Goal: Communication & Community: Answer question/provide support

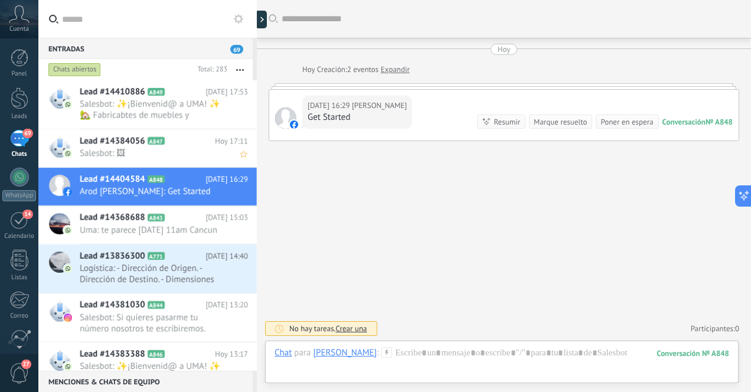
scroll to position [133, 0]
click at [146, 154] on span "Salesbot: 🖼" at bounding box center [153, 153] width 146 height 11
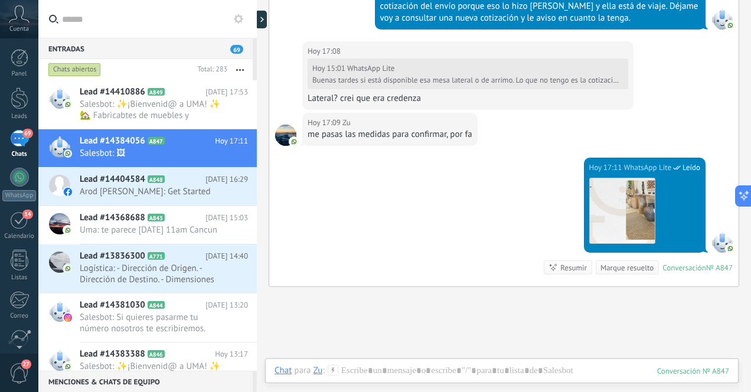
scroll to position [636, 0]
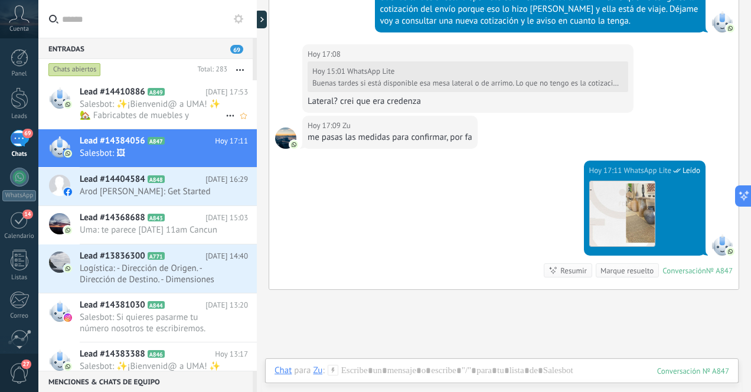
click at [168, 115] on span "Salesbot: ✨¡Bienvenid@ a UMA! ✨ 🏡 Fabricabtes de muebles y decoración artesanal…" at bounding box center [153, 110] width 146 height 22
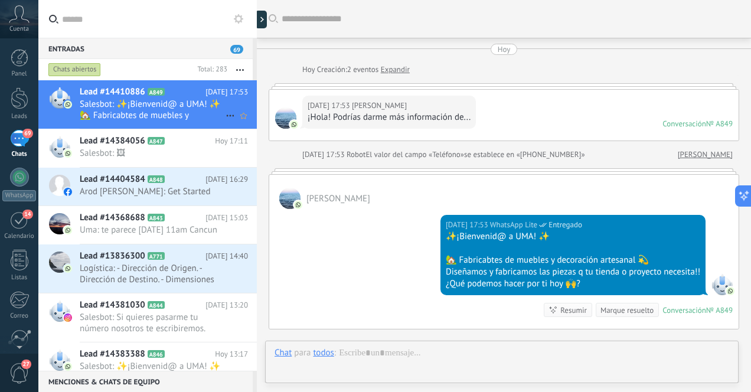
scroll to position [143, 0]
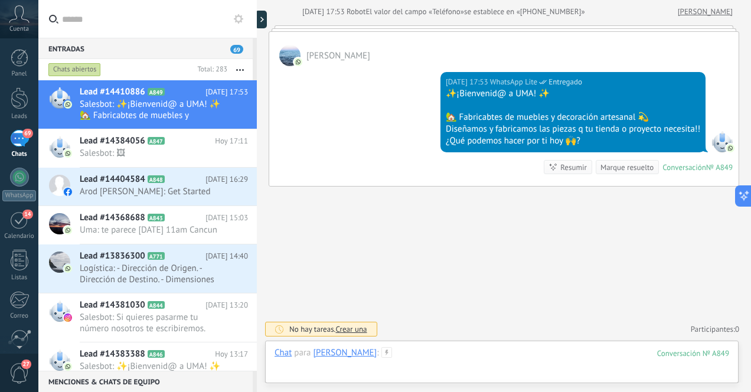
click at [399, 353] on div at bounding box center [501, 364] width 454 height 35
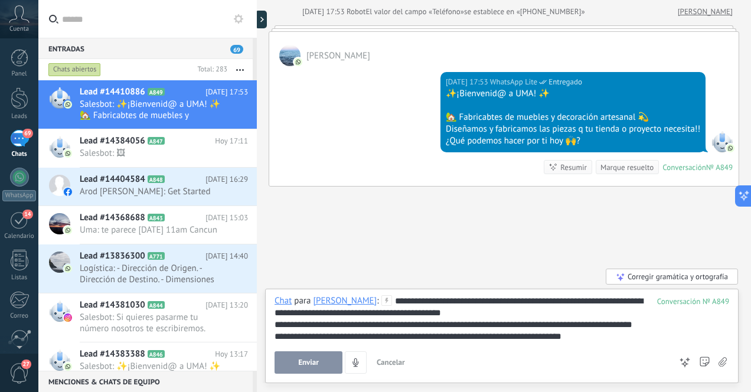
click at [448, 314] on div "**********" at bounding box center [501, 318] width 454 height 47
click at [318, 361] on span "Enviar" at bounding box center [308, 362] width 21 height 8
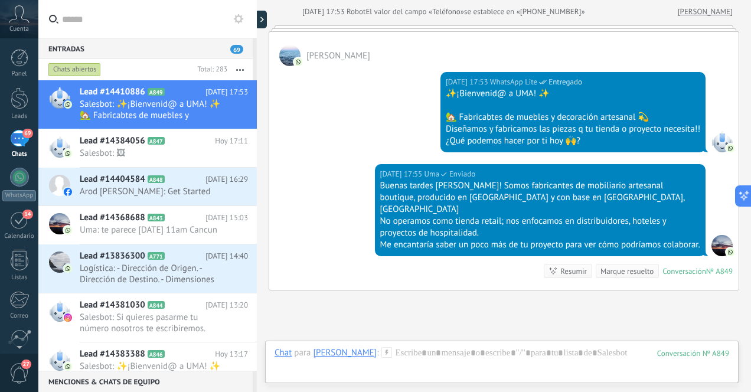
scroll to position [247, 0]
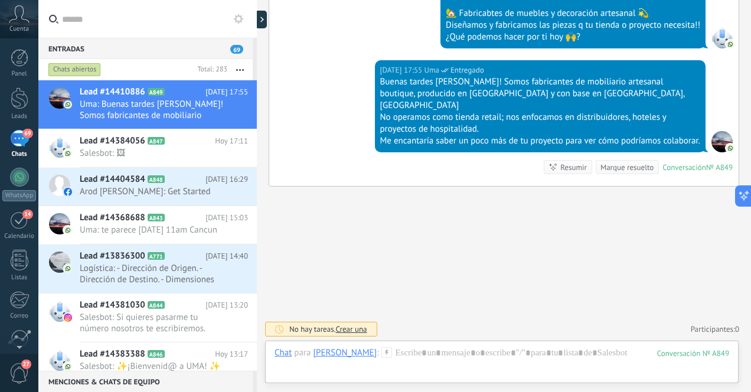
click at [19, 143] on div "69" at bounding box center [19, 138] width 19 height 17
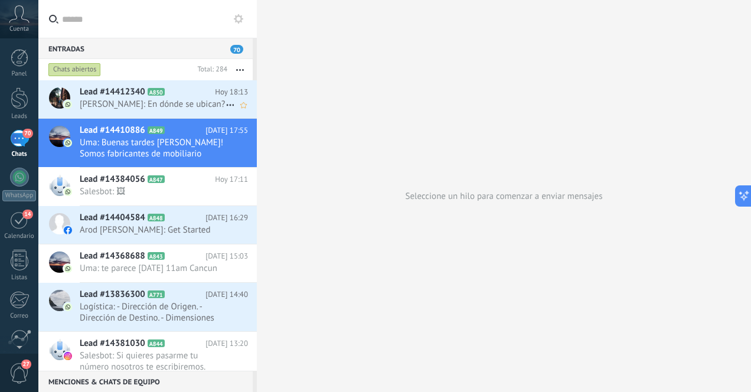
click at [159, 106] on span "[PERSON_NAME]: En dónde se ubican?" at bounding box center [153, 104] width 146 height 11
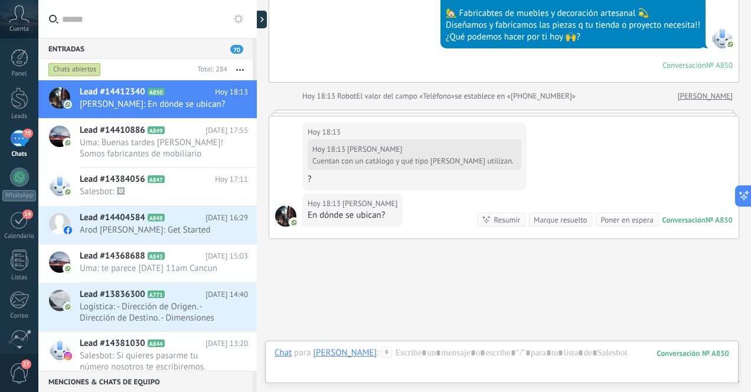
scroll to position [225, 0]
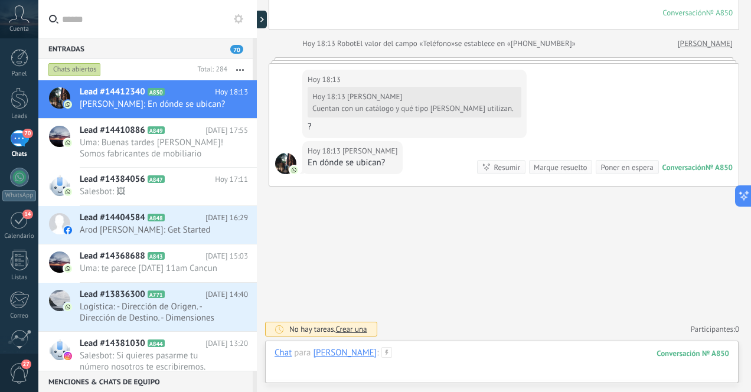
click at [439, 357] on div at bounding box center [501, 364] width 454 height 35
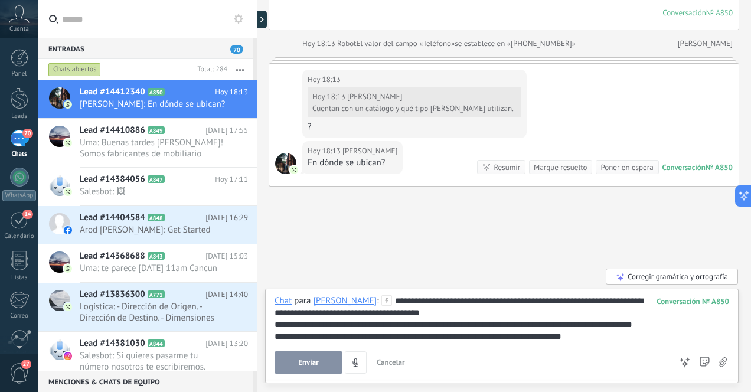
click at [449, 313] on div "**********" at bounding box center [501, 318] width 454 height 47
click at [299, 363] on span "Enviar" at bounding box center [308, 362] width 21 height 8
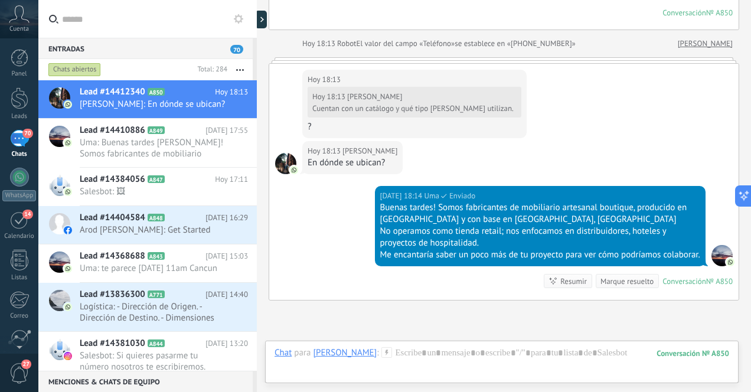
scroll to position [351, 0]
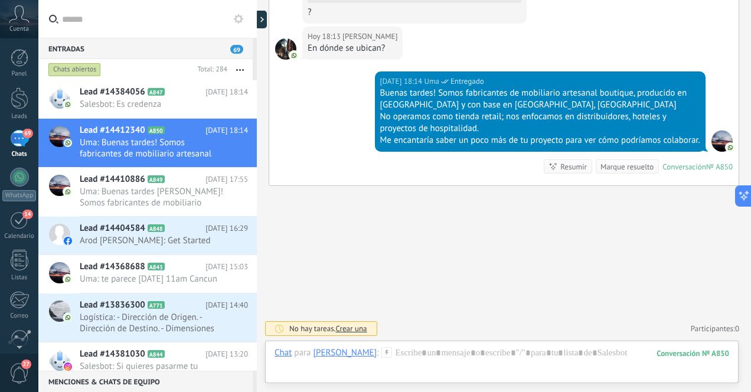
click at [19, 140] on div "69" at bounding box center [19, 138] width 19 height 17
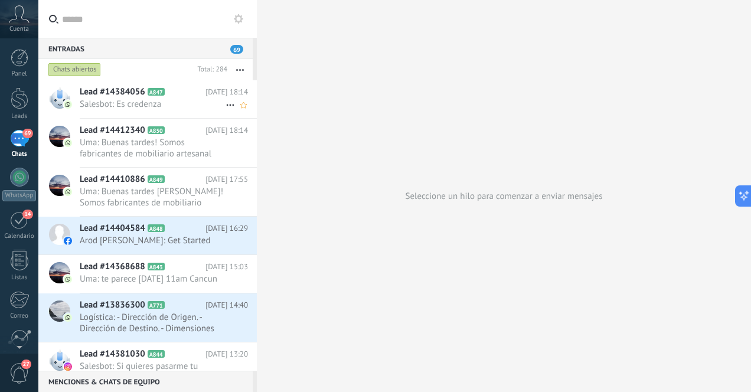
click at [119, 105] on span "Salesbot: Es credenza" at bounding box center [153, 104] width 146 height 11
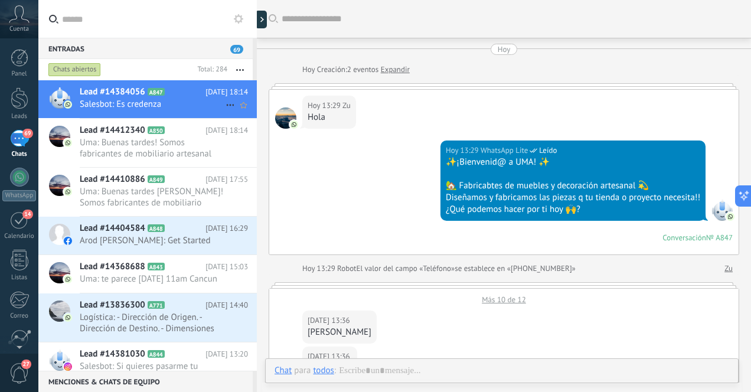
scroll to position [695, 0]
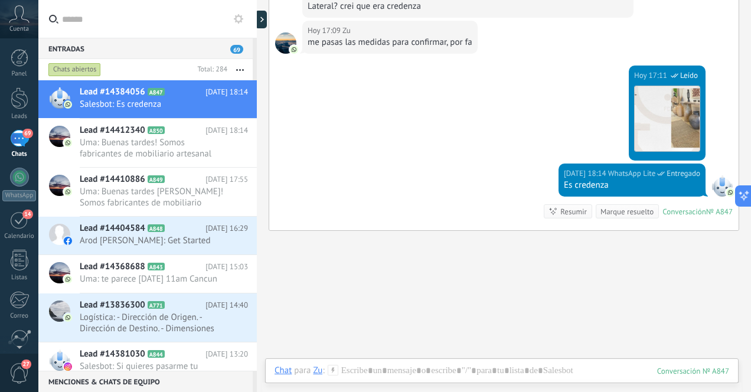
click at [18, 142] on div "69" at bounding box center [19, 138] width 19 height 17
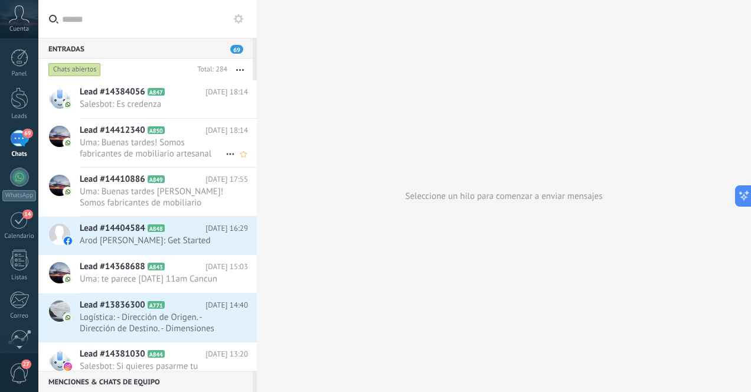
click at [113, 144] on span "Uma: Buenas tardes! Somos fabricantes de mobiliario artesanal boutique, produci…" at bounding box center [153, 148] width 146 height 22
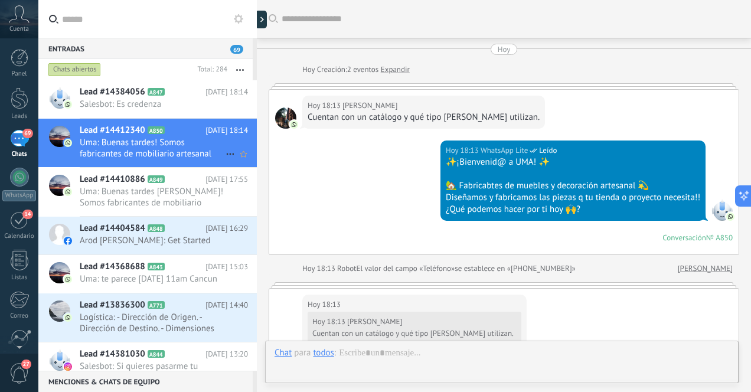
scroll to position [277, 0]
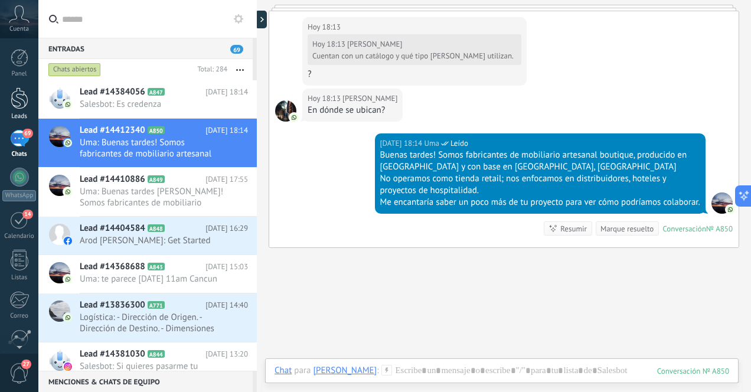
click at [19, 96] on div at bounding box center [20, 98] width 18 height 22
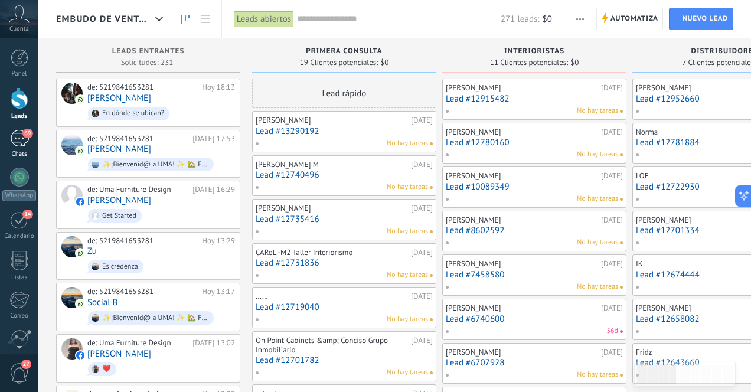
click at [20, 133] on div "69" at bounding box center [19, 138] width 19 height 17
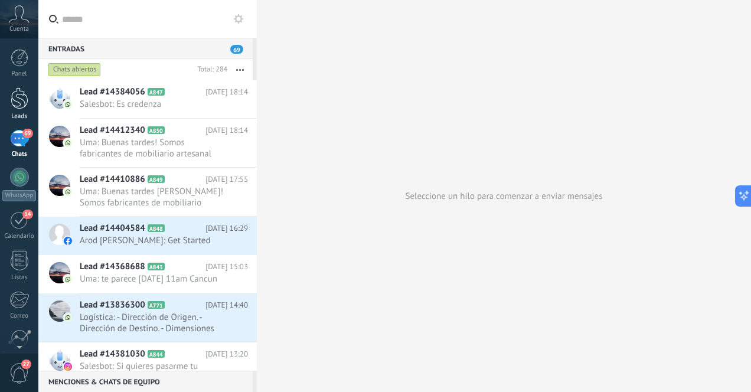
click at [23, 109] on link "Leads" at bounding box center [19, 103] width 38 height 33
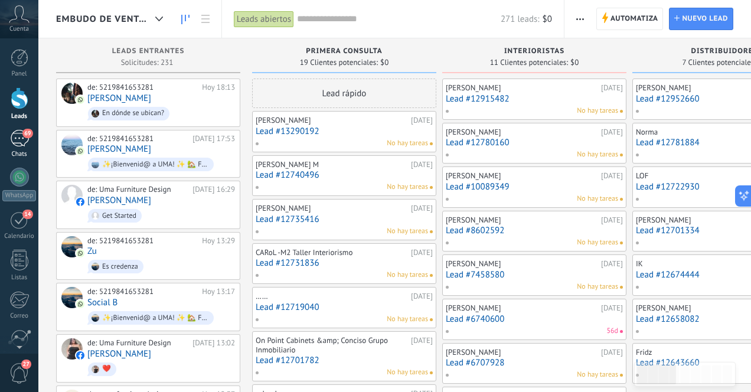
click at [18, 133] on div "69" at bounding box center [19, 138] width 19 height 17
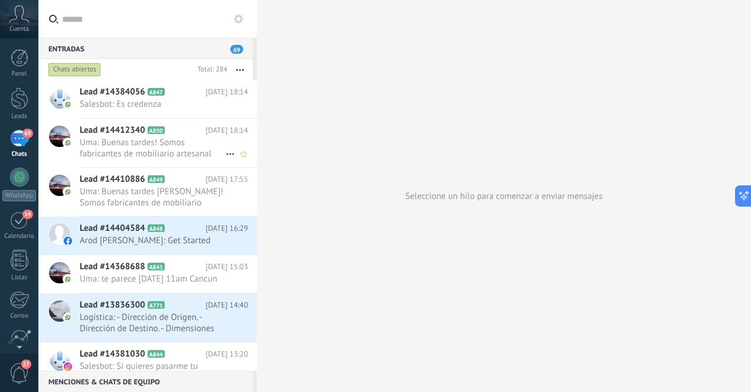
click at [159, 150] on span "Uma: Buenas tardes! Somos fabricantes de mobiliario artesanal boutique, produci…" at bounding box center [153, 148] width 146 height 22
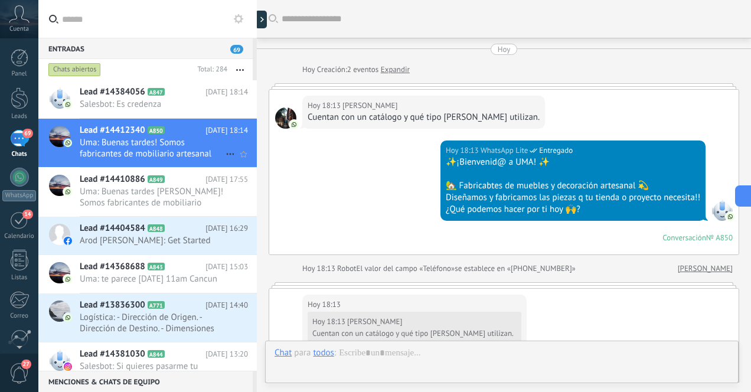
scroll to position [351, 0]
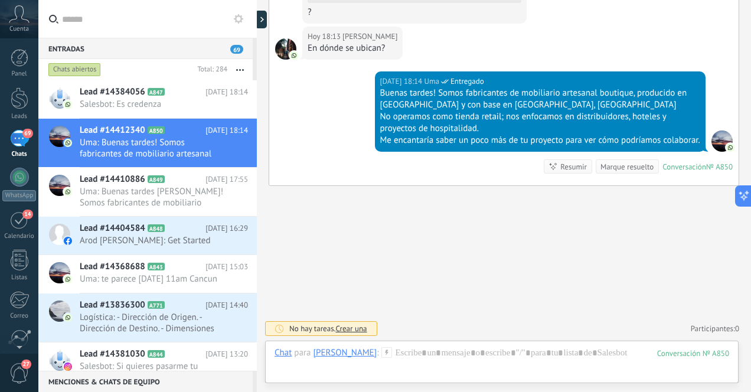
click at [16, 137] on div "69" at bounding box center [19, 138] width 19 height 17
